Goal: Task Accomplishment & Management: Use online tool/utility

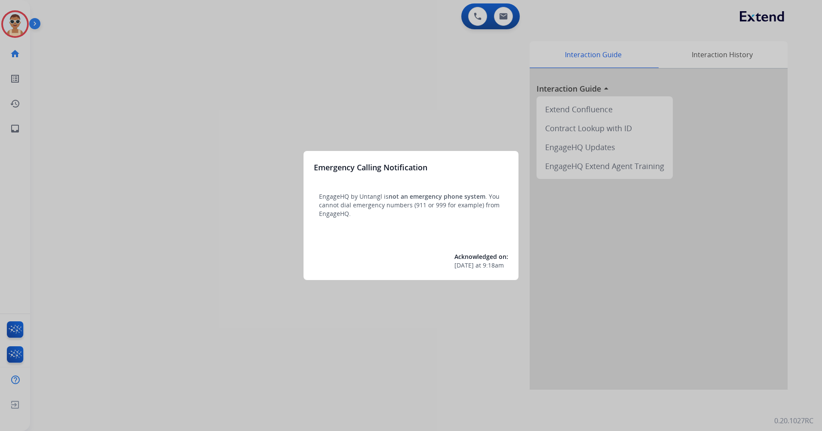
click at [181, 130] on div at bounding box center [411, 215] width 822 height 431
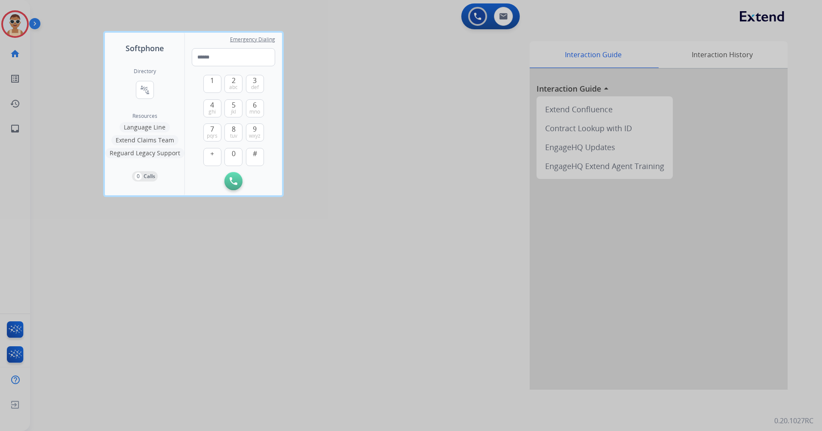
click at [239, 298] on div at bounding box center [411, 215] width 822 height 431
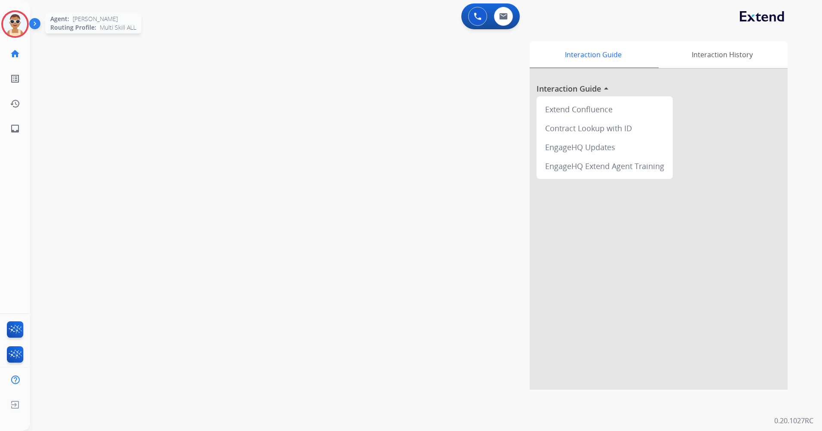
click at [22, 25] on img at bounding box center [15, 24] width 24 height 24
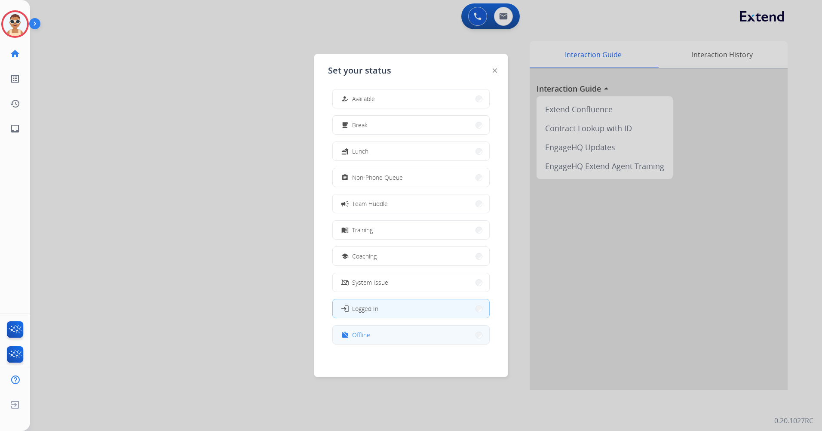
scroll to position [3, 0]
click at [428, 334] on button "work_off Offline" at bounding box center [411, 334] width 157 height 18
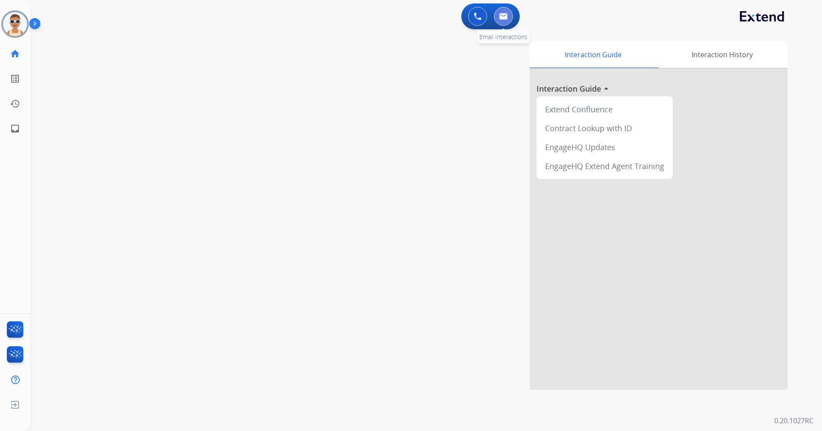
click at [501, 21] on button at bounding box center [503, 16] width 19 height 19
select select "**********"
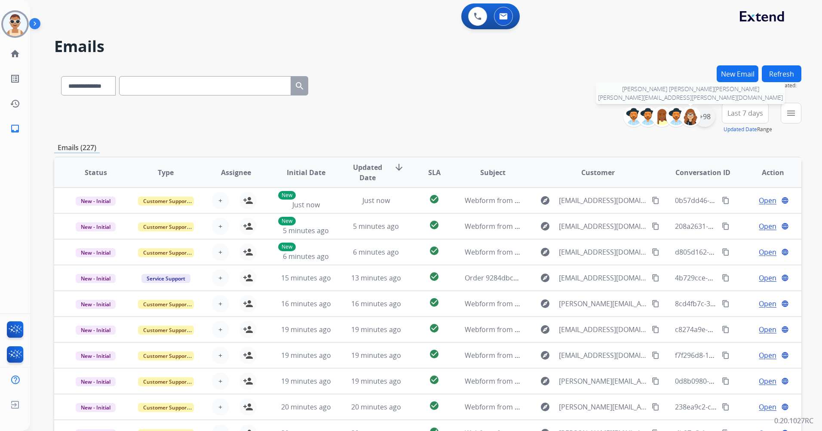
click at [701, 117] on div "+98" at bounding box center [705, 116] width 21 height 21
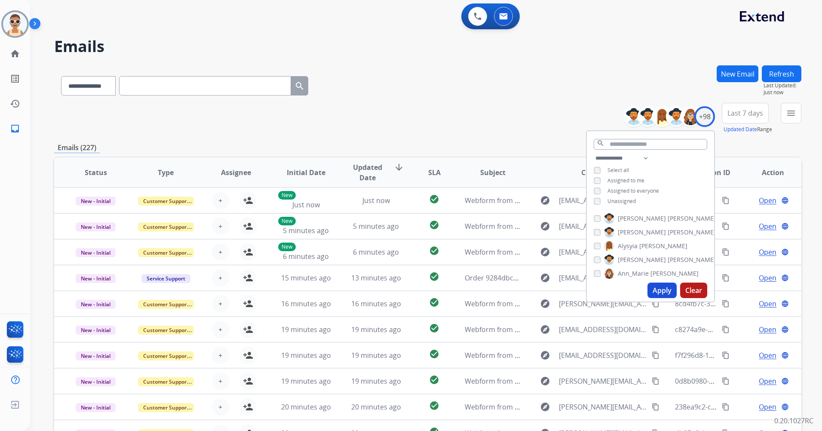
click at [628, 179] on span "Assigned to me" at bounding box center [626, 180] width 37 height 7
click at [661, 286] on button "Apply" at bounding box center [662, 290] width 29 height 15
click at [734, 124] on div "Last 7 days Updated Date Range Custom Recent Last 7 days Last 14 days Last 30 d…" at bounding box center [748, 118] width 52 height 31
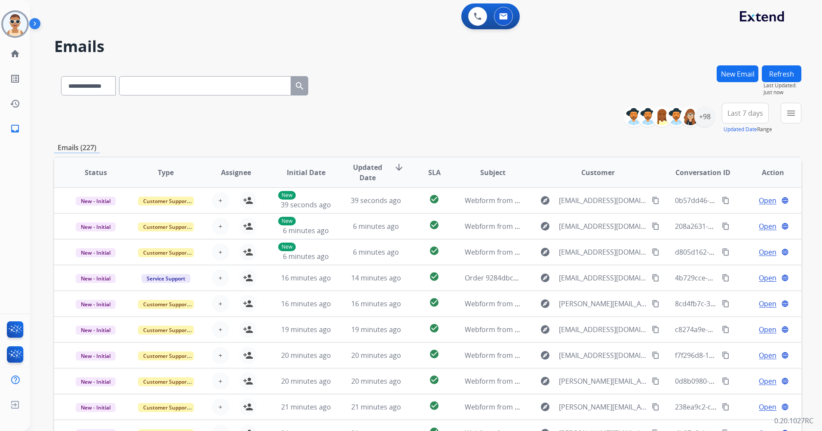
click at [733, 118] on button "Last 7 days" at bounding box center [745, 113] width 47 height 21
click at [739, 215] on div "Last 90 days" at bounding box center [742, 217] width 47 height 13
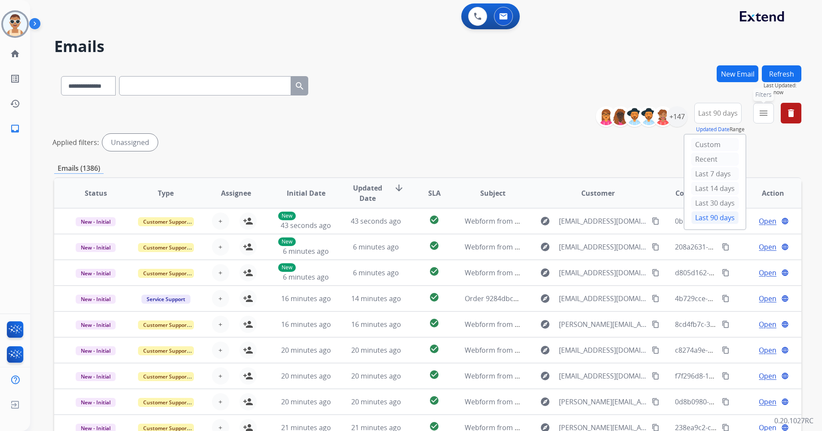
click at [758, 111] on button "menu Filters" at bounding box center [764, 113] width 21 height 21
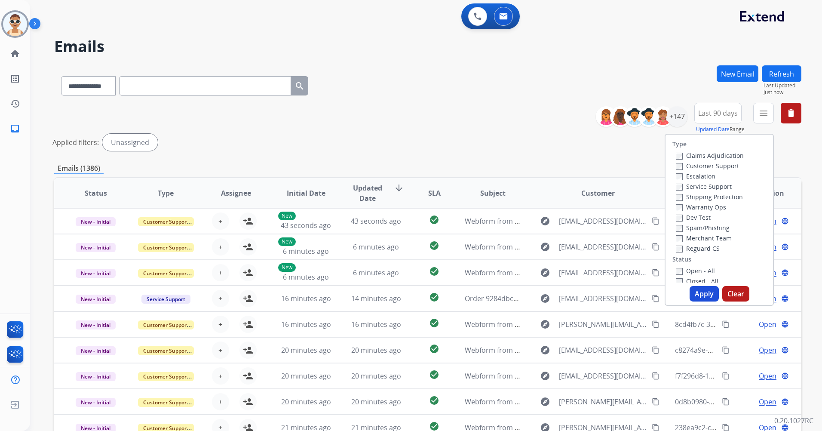
click at [712, 165] on label "Customer Support" at bounding box center [707, 166] width 63 height 8
click at [719, 194] on label "Shipping Protection" at bounding box center [709, 197] width 67 height 8
click at [711, 246] on label "Reguard CS" at bounding box center [698, 248] width 44 height 8
click at [703, 272] on label "Open - All" at bounding box center [695, 271] width 39 height 8
click at [701, 289] on button "Apply" at bounding box center [704, 293] width 29 height 15
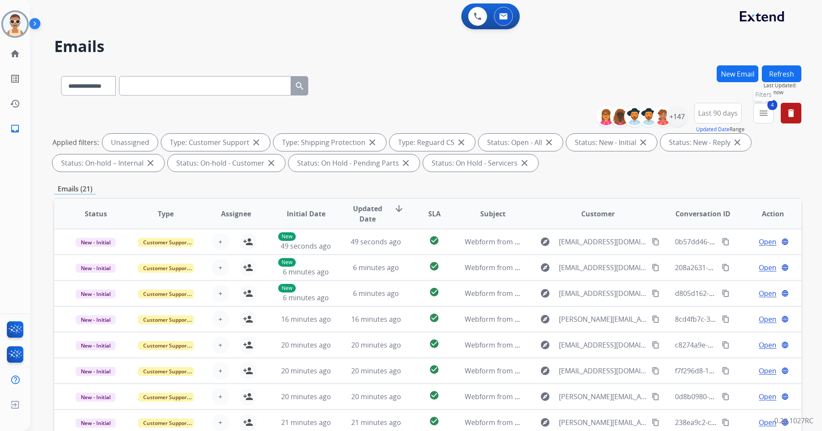
click at [760, 120] on button "4 menu Filters" at bounding box center [764, 113] width 21 height 21
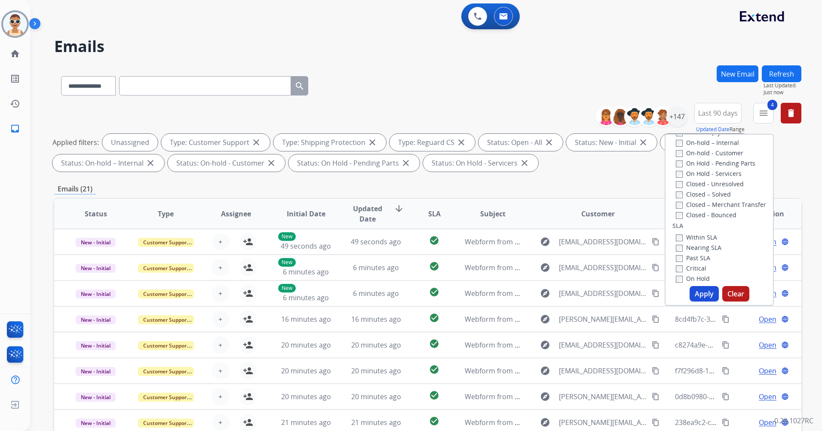
scroll to position [172, 0]
click at [698, 254] on label "Past SLA" at bounding box center [693, 255] width 34 height 8
click at [695, 264] on label "Critical" at bounding box center [691, 266] width 31 height 8
drag, startPoint x: 706, startPoint y: 292, endPoint x: 695, endPoint y: 276, distance: 19.7
click at [706, 292] on button "Apply" at bounding box center [704, 293] width 29 height 15
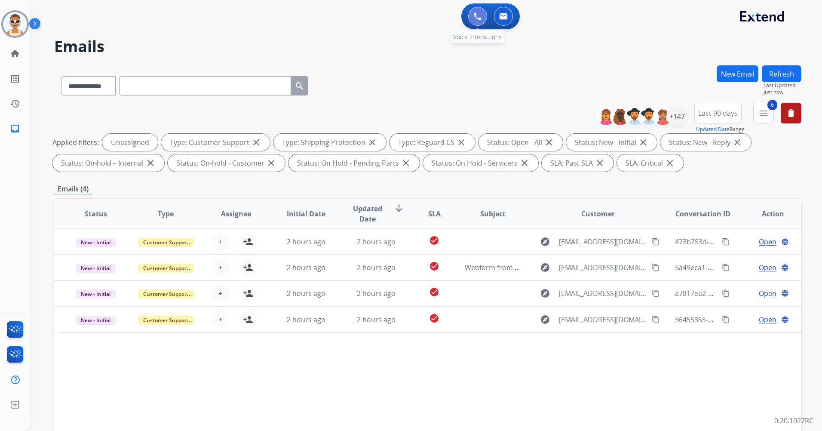
click at [477, 17] on img at bounding box center [478, 16] width 8 height 8
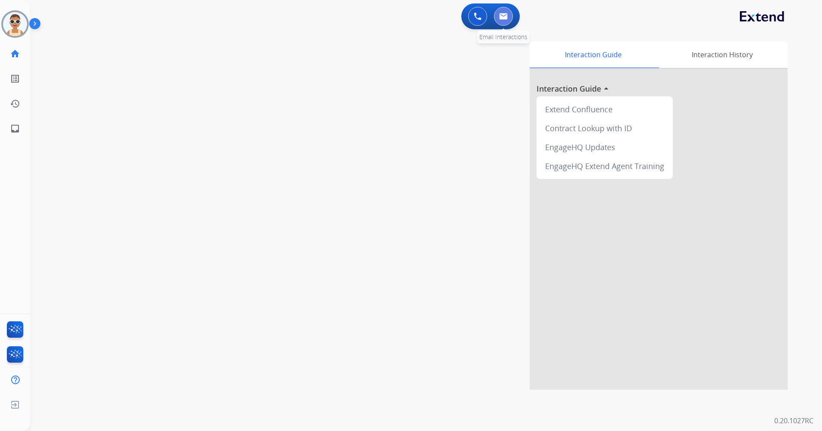
click at [499, 14] on button at bounding box center [503, 16] width 19 height 19
select select "**********"
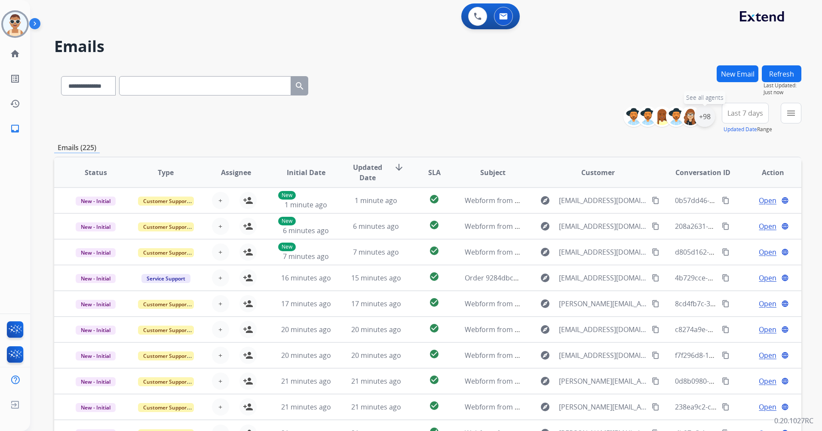
click at [708, 118] on div "+98" at bounding box center [705, 116] width 21 height 21
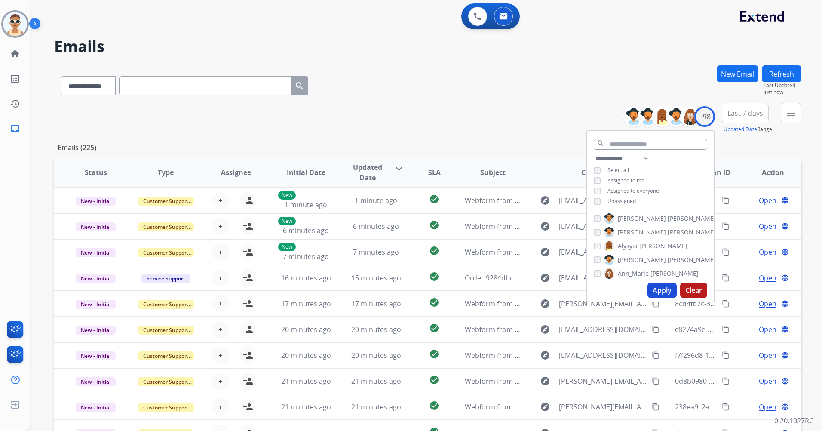
click at [631, 177] on span "Assigned to me" at bounding box center [626, 180] width 37 height 7
click at [628, 198] on span "Unassigned" at bounding box center [622, 200] width 28 height 7
click at [642, 188] on span "Assigned to everyone" at bounding box center [634, 190] width 52 height 7
click at [648, 156] on select "**********" at bounding box center [623, 158] width 59 height 10
select select "**********"
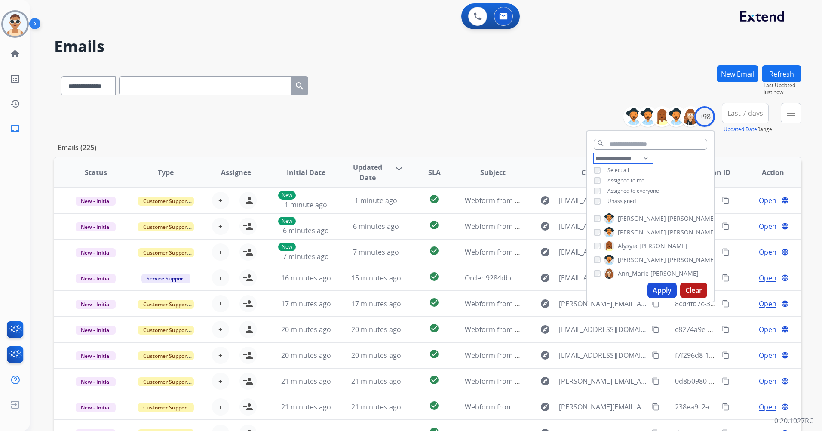
click at [594, 153] on select "**********" at bounding box center [623, 158] width 59 height 10
click at [665, 284] on button "Apply" at bounding box center [662, 290] width 29 height 15
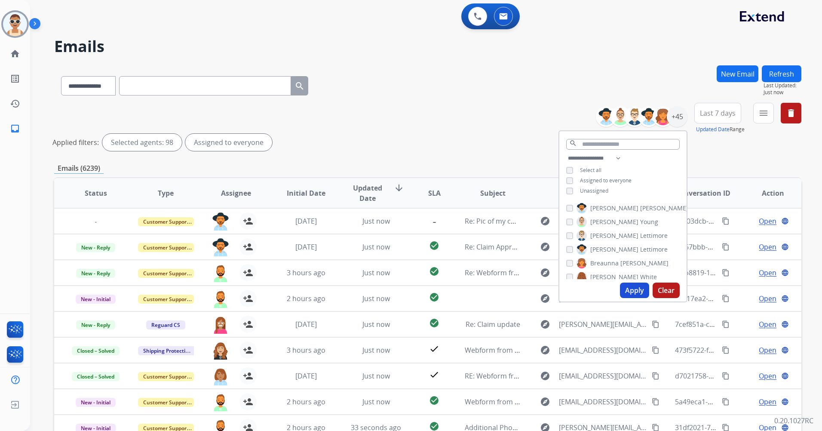
click at [631, 286] on button "Apply" at bounding box center [634, 290] width 29 height 15
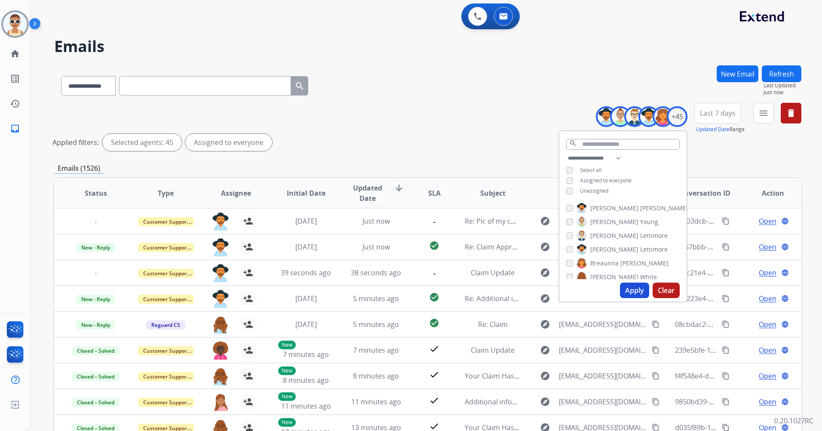
click at [717, 118] on button "Last 7 days" at bounding box center [718, 113] width 47 height 21
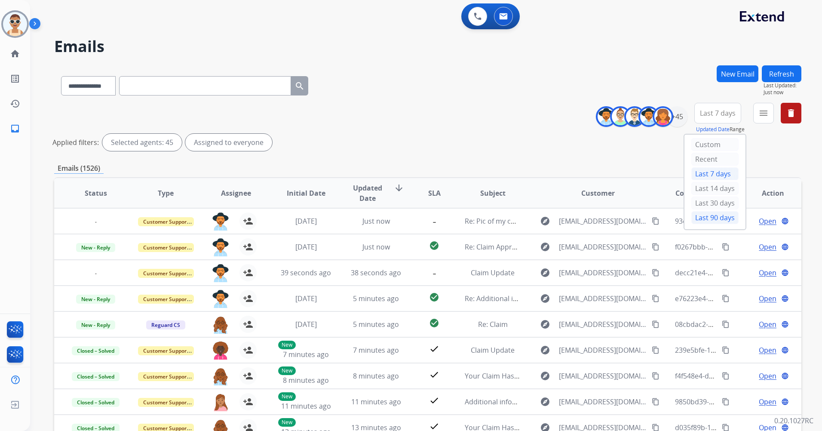
click at [705, 222] on div "Last 90 days" at bounding box center [715, 217] width 47 height 13
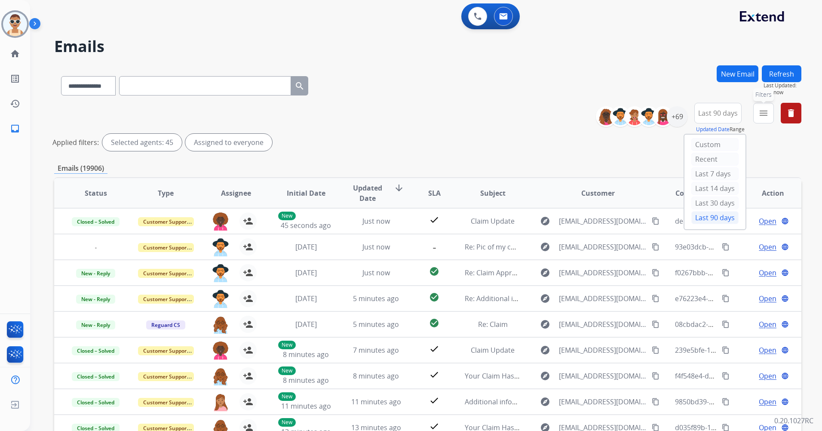
click at [771, 110] on button "menu Filters" at bounding box center [764, 113] width 21 height 21
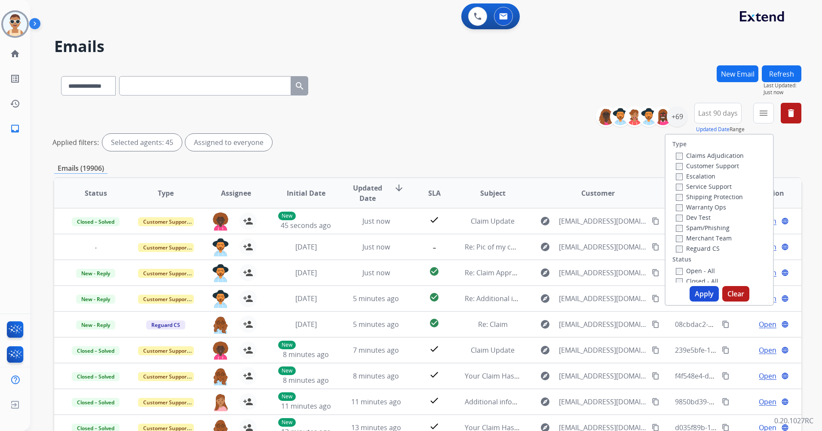
click at [722, 166] on label "Customer Support" at bounding box center [707, 166] width 63 height 8
click at [726, 197] on label "Shipping Protection" at bounding box center [709, 197] width 67 height 8
click at [708, 247] on label "Reguard CS" at bounding box center [698, 248] width 44 height 8
click at [699, 271] on label "Open - All" at bounding box center [695, 271] width 39 height 8
drag, startPoint x: 699, startPoint y: 291, endPoint x: 638, endPoint y: 177, distance: 129.7
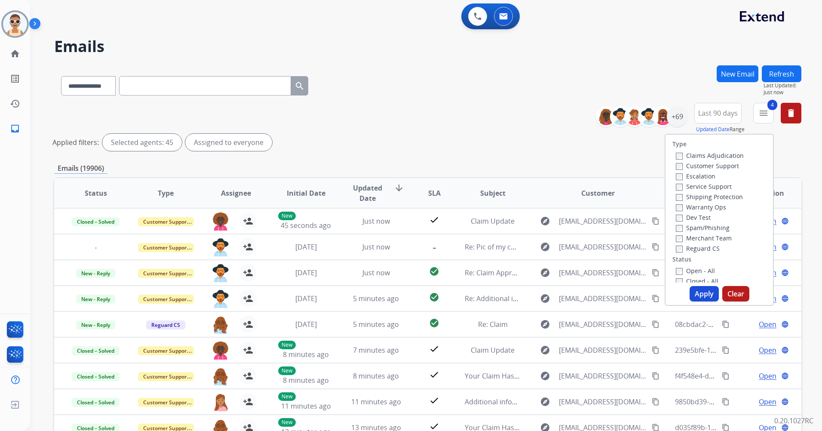
click at [699, 290] on button "Apply" at bounding box center [704, 293] width 29 height 15
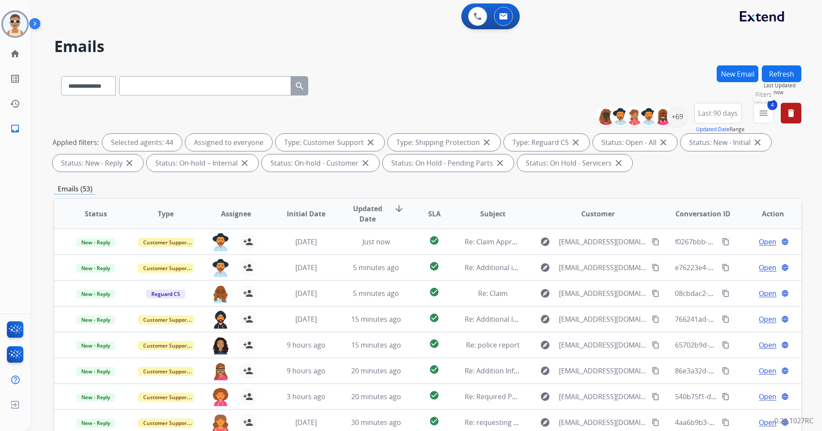
click at [768, 113] on mat-icon "menu" at bounding box center [764, 113] width 10 height 10
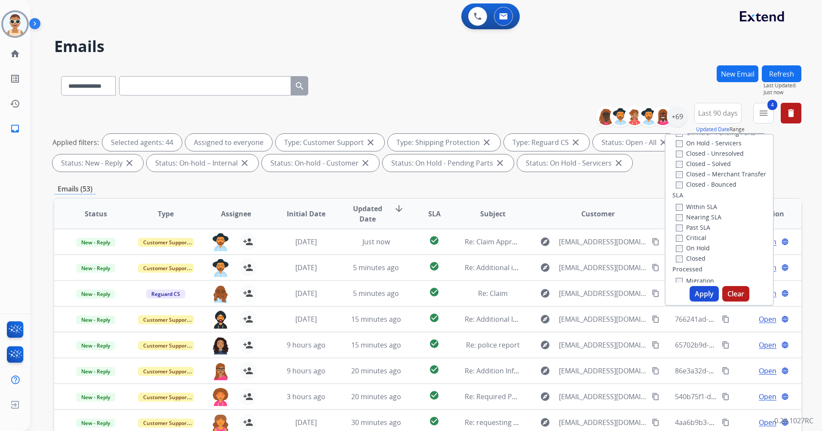
scroll to position [215, 0]
click at [687, 212] on label "Past SLA" at bounding box center [693, 212] width 34 height 8
click at [683, 224] on label "Critical" at bounding box center [691, 223] width 31 height 8
click at [702, 286] on button "Apply" at bounding box center [704, 293] width 29 height 15
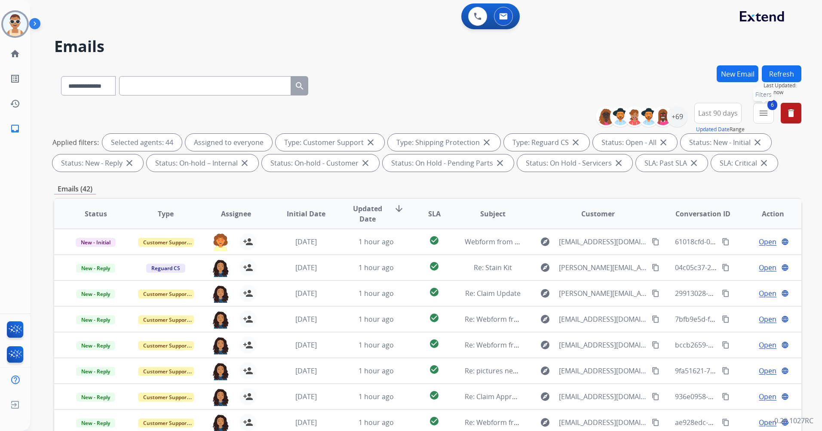
drag, startPoint x: 760, startPoint y: 114, endPoint x: 751, endPoint y: 123, distance: 12.8
click at [760, 114] on mat-icon "menu" at bounding box center [764, 113] width 10 height 10
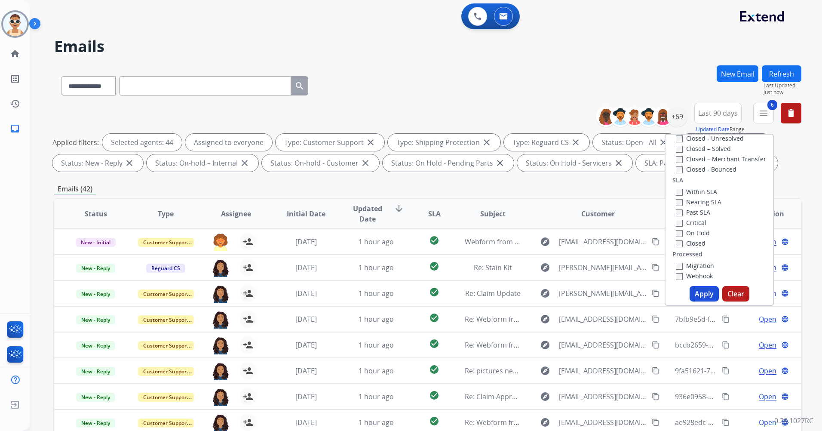
click at [696, 215] on label "Past SLA" at bounding box center [693, 212] width 34 height 8
click at [694, 224] on label "Critical" at bounding box center [691, 223] width 31 height 8
click at [699, 293] on button "Apply" at bounding box center [704, 293] width 29 height 15
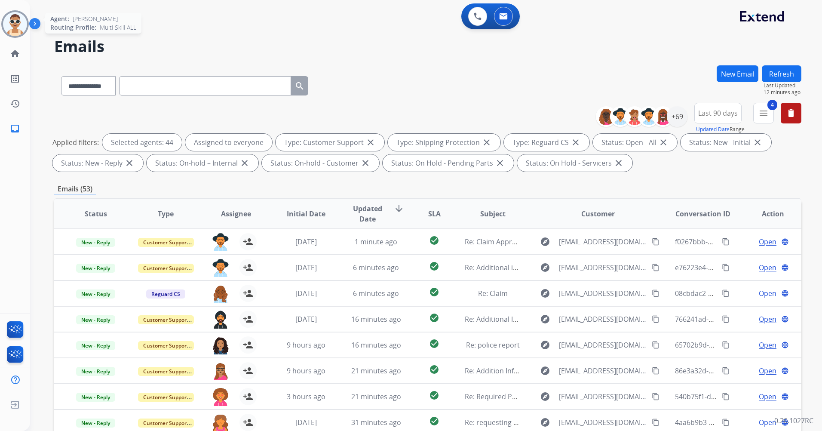
drag, startPoint x: 12, startPoint y: 31, endPoint x: 18, endPoint y: 32, distance: 5.7
click at [12, 30] on img at bounding box center [15, 24] width 24 height 24
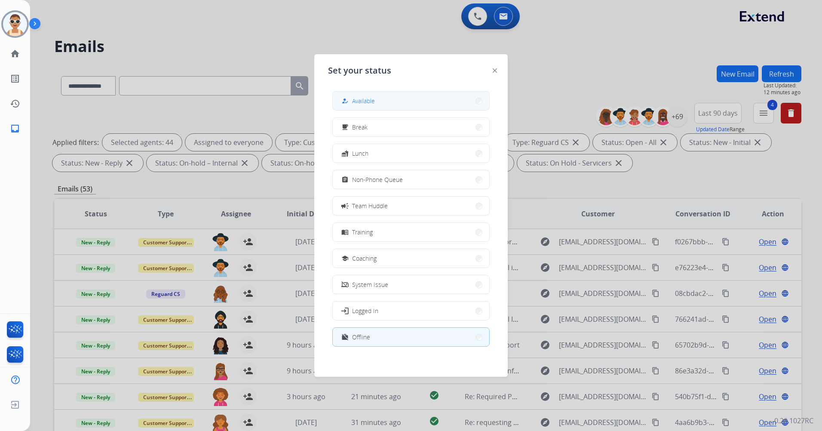
click at [382, 102] on button "how_to_reg Available" at bounding box center [411, 101] width 157 height 18
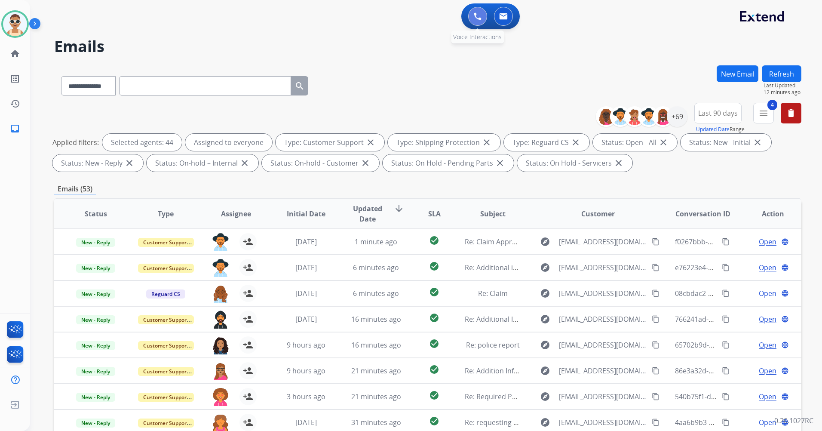
click at [480, 10] on button at bounding box center [477, 16] width 19 height 19
